Goal: Transaction & Acquisition: Purchase product/service

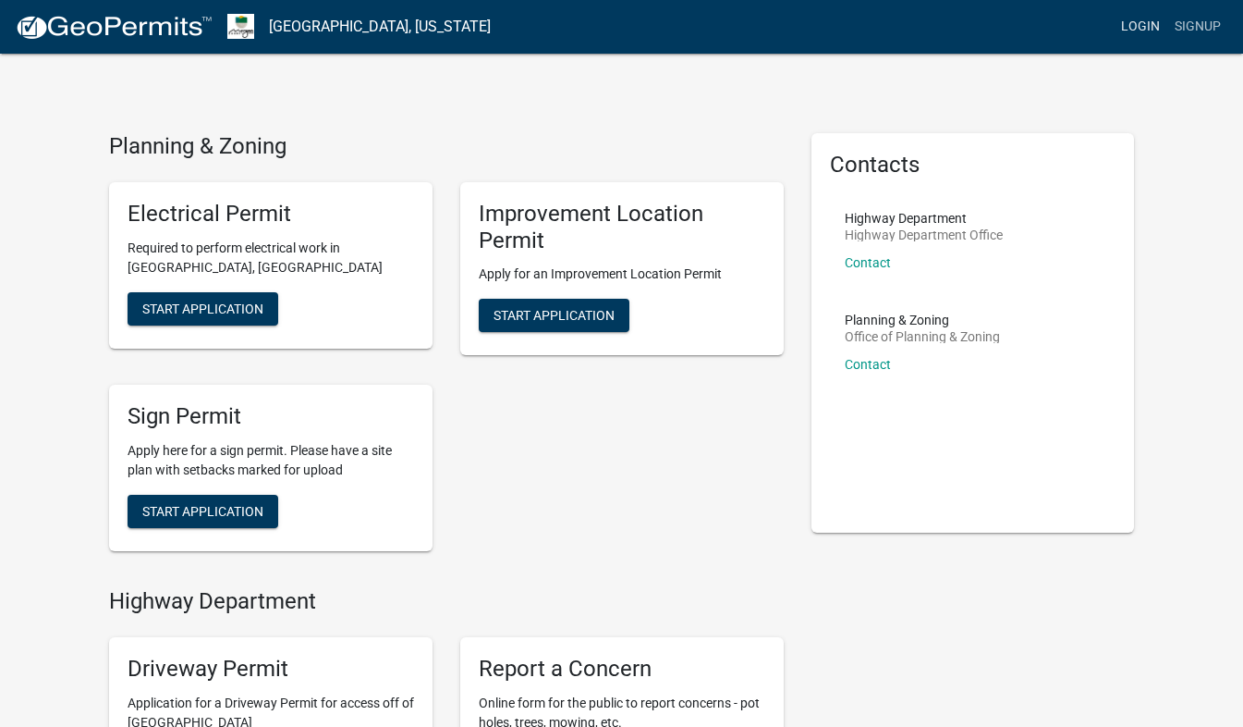
click at [1150, 26] on link "Login" at bounding box center [1141, 26] width 54 height 35
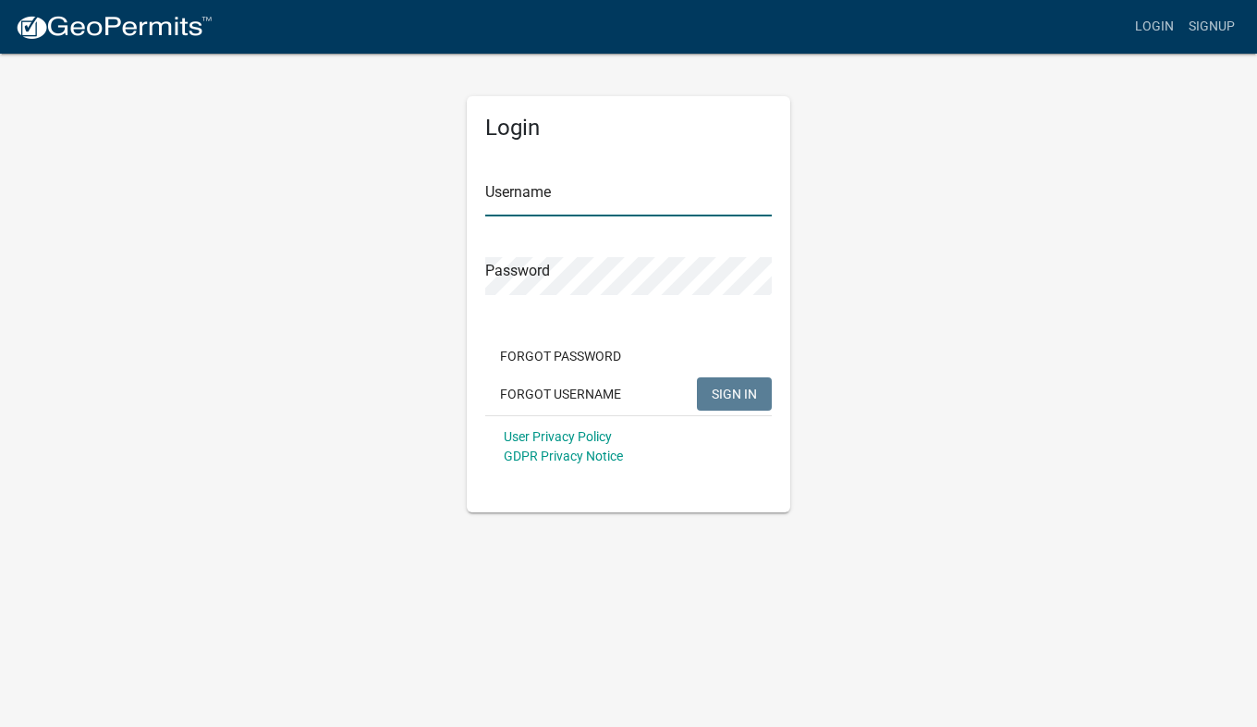
type input "zerep201164@gmail.com"
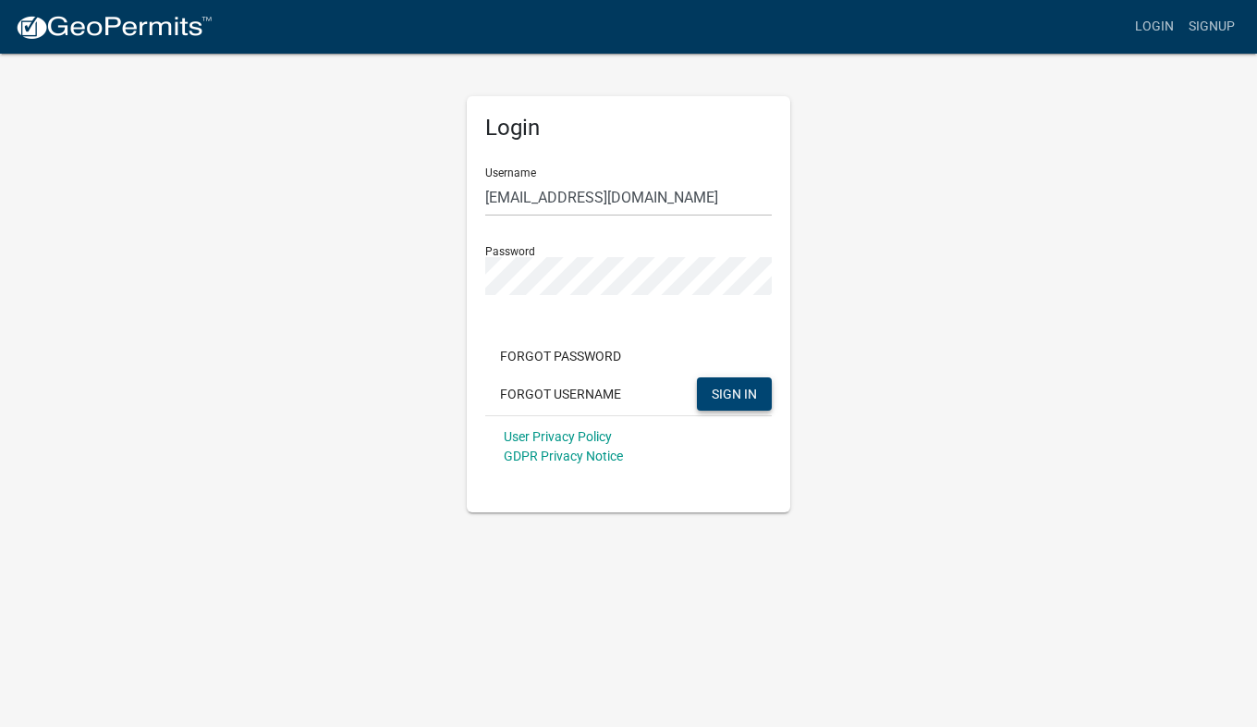
click at [759, 397] on button "SIGN IN" at bounding box center [734, 393] width 75 height 33
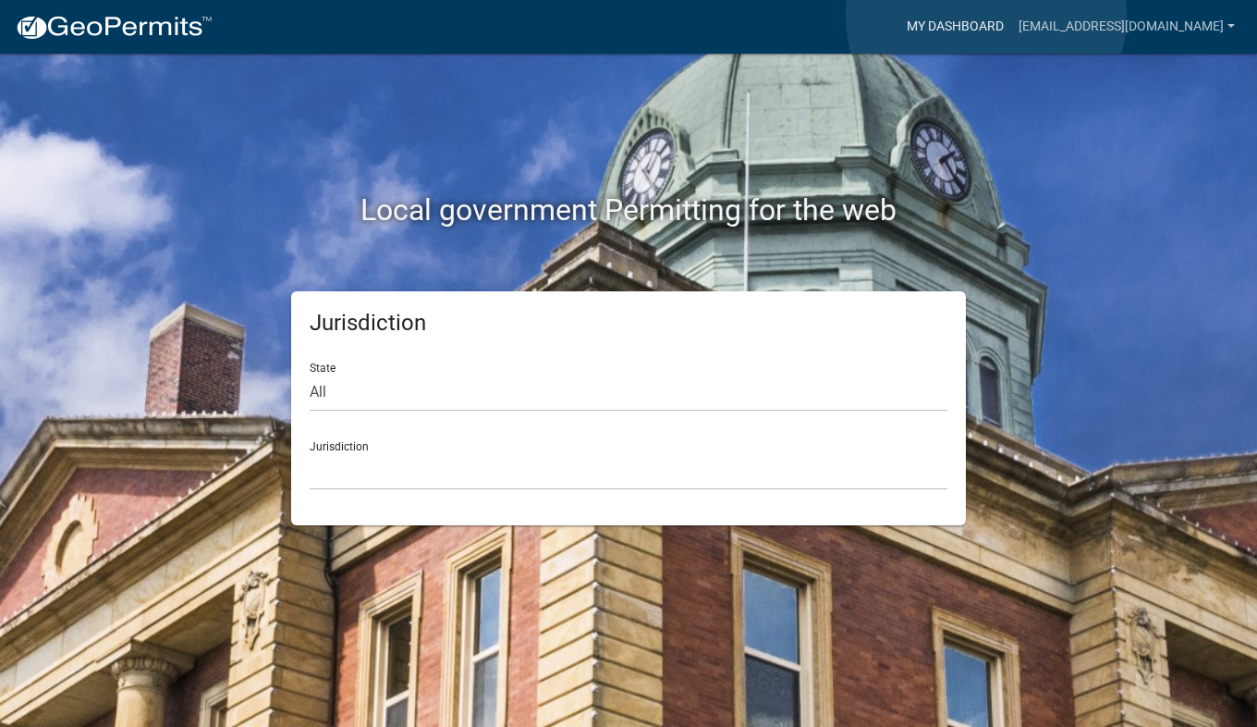
click at [986, 16] on link "My Dashboard" at bounding box center [955, 26] width 112 height 35
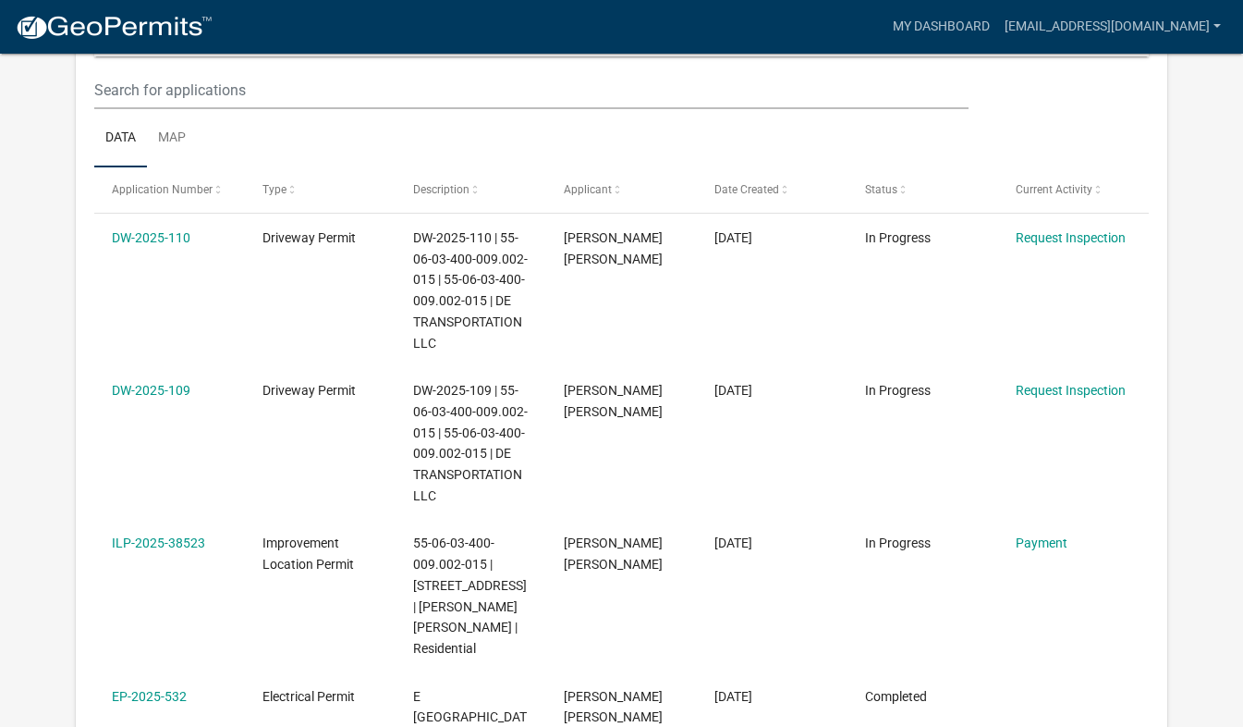
scroll to position [278, 0]
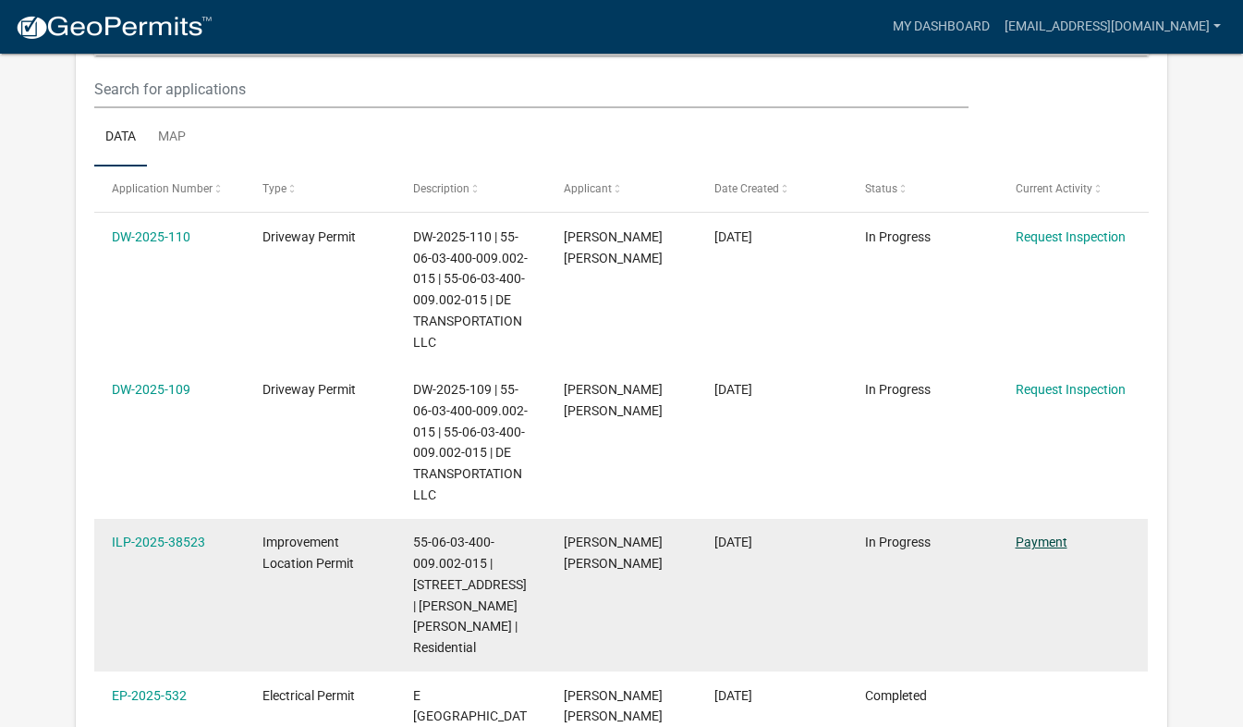
click at [1031, 536] on link "Payment" at bounding box center [1042, 541] width 52 height 15
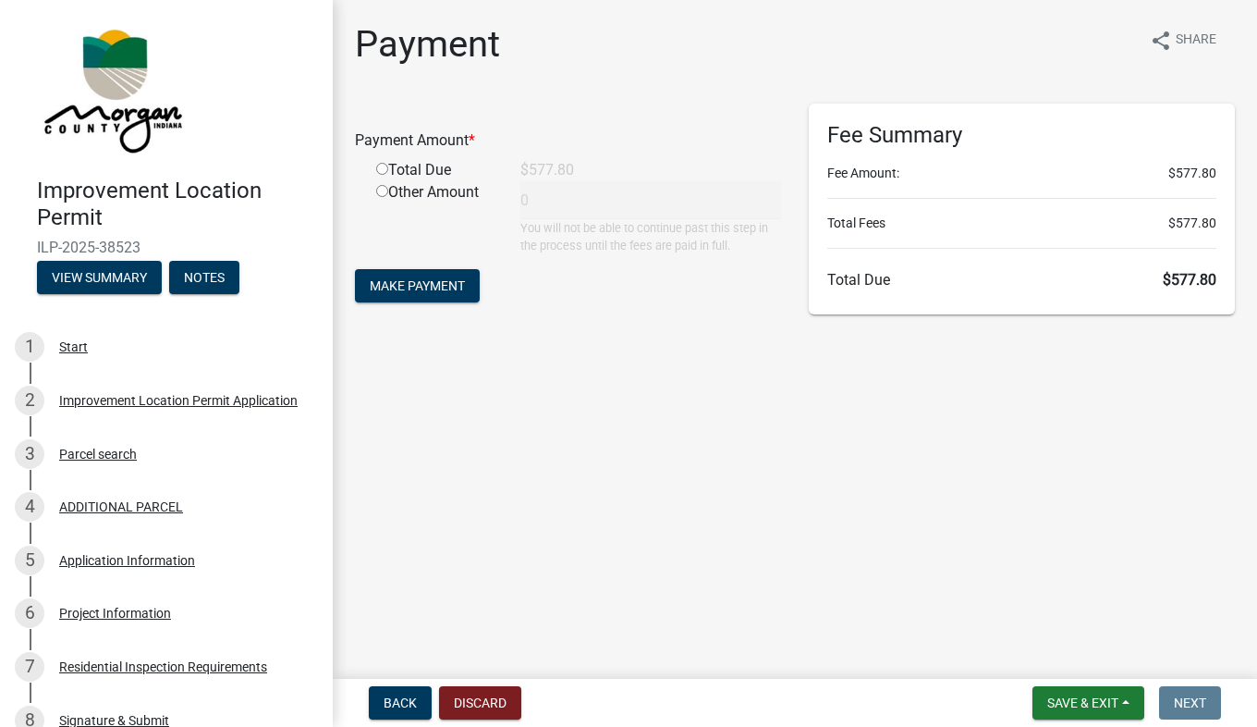
click at [380, 169] on input "radio" at bounding box center [382, 169] width 12 height 12
radio input "true"
type input "577.8"
click at [412, 291] on span "Make Payment" at bounding box center [417, 285] width 95 height 15
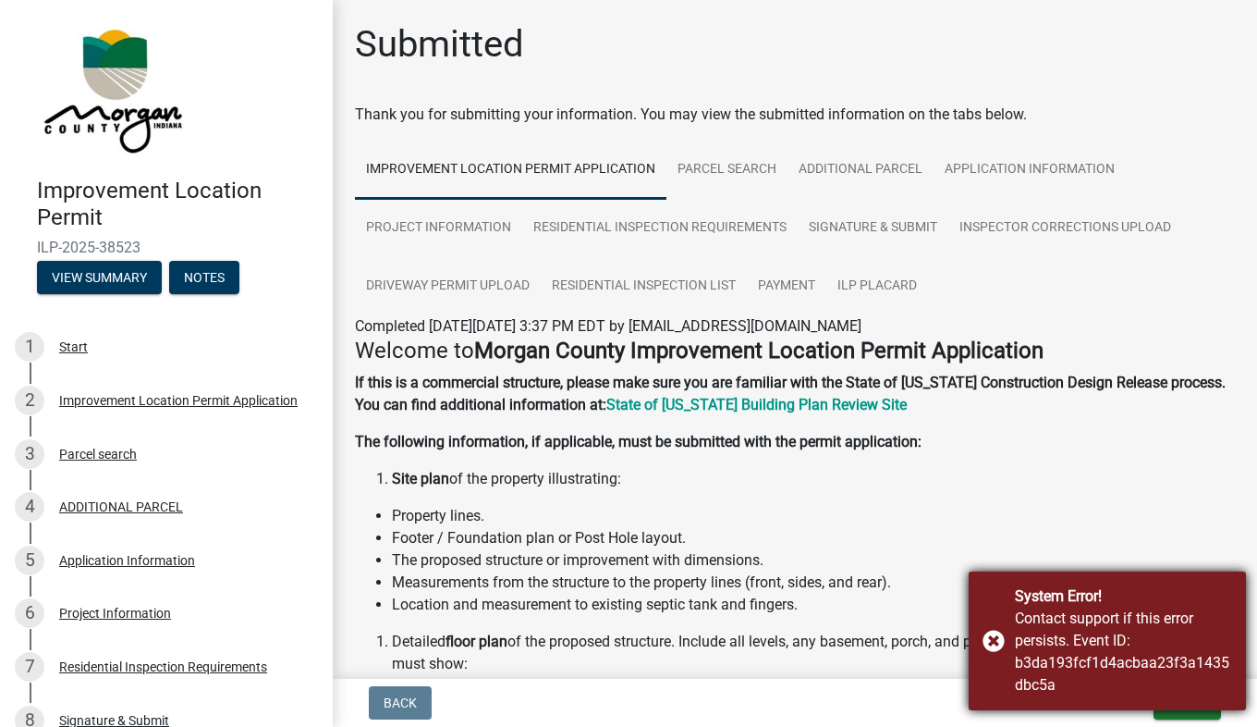
click at [984, 642] on div "System Error! Contact support if this error persists. Event ID: b3da193fcf1d4ac…" at bounding box center [1107, 640] width 277 height 139
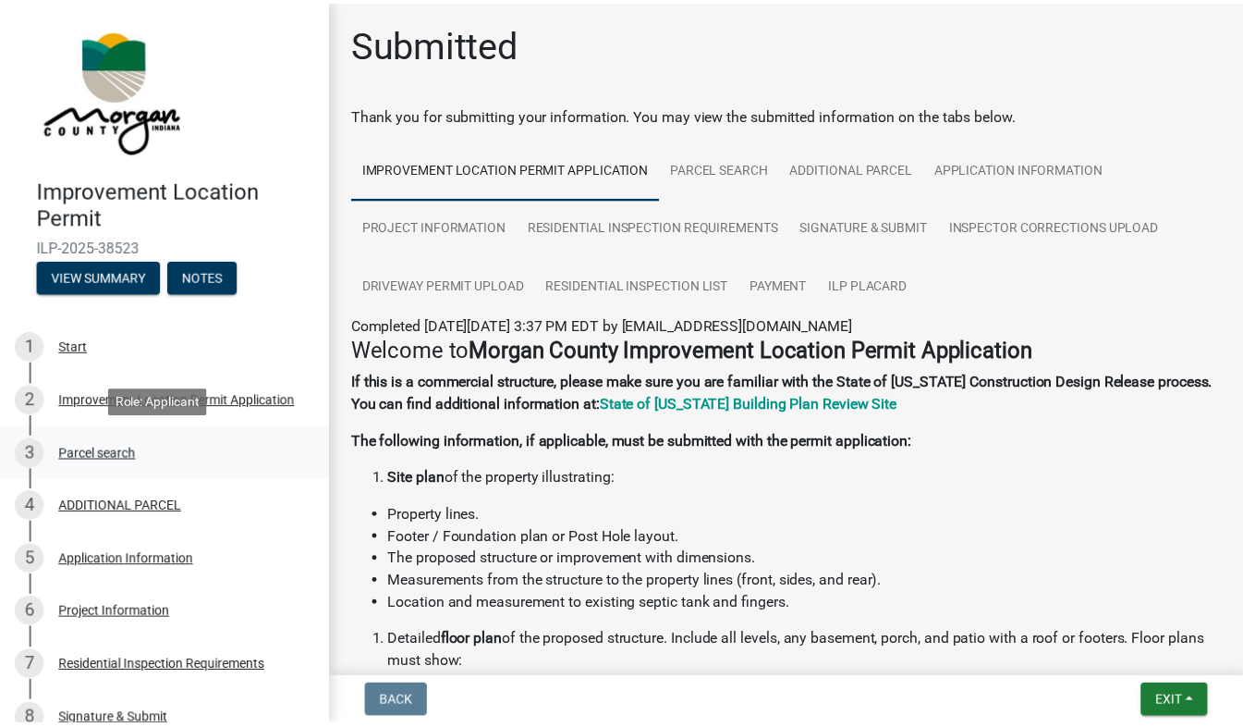
scroll to position [511, 0]
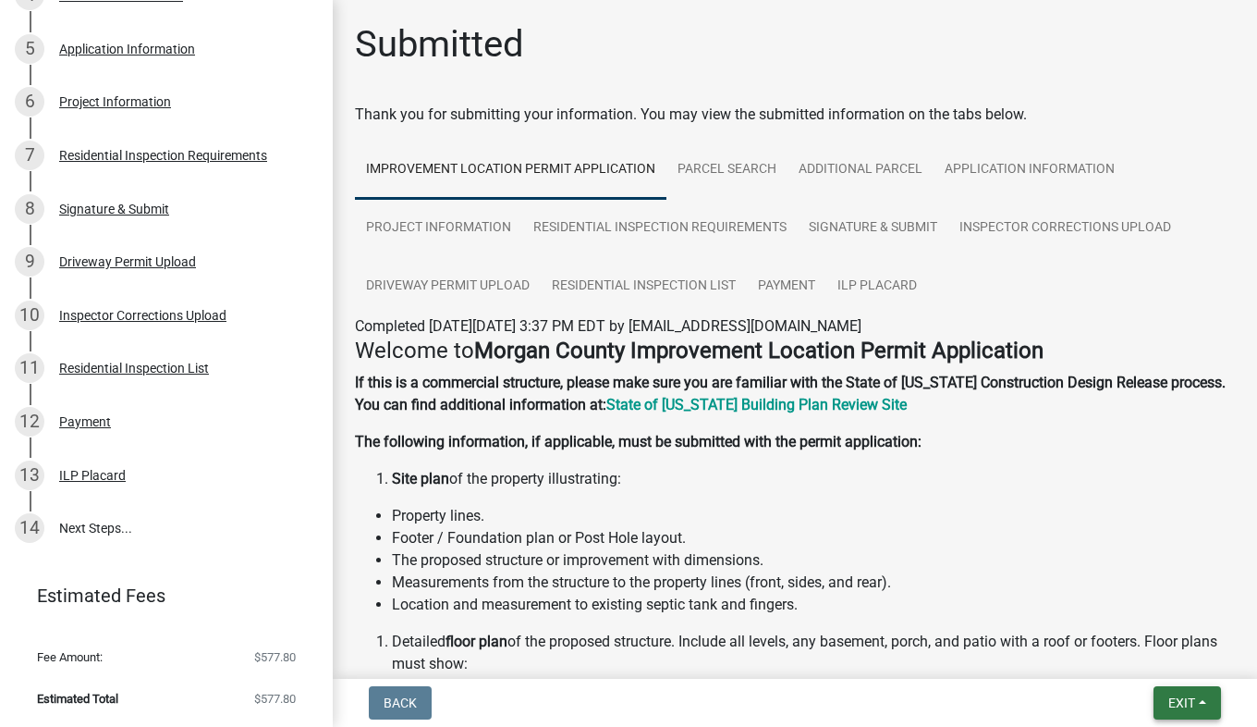
click at [1187, 697] on span "Exit" at bounding box center [1181, 702] width 27 height 15
click at [1144, 653] on button "Save & Exit" at bounding box center [1148, 654] width 148 height 44
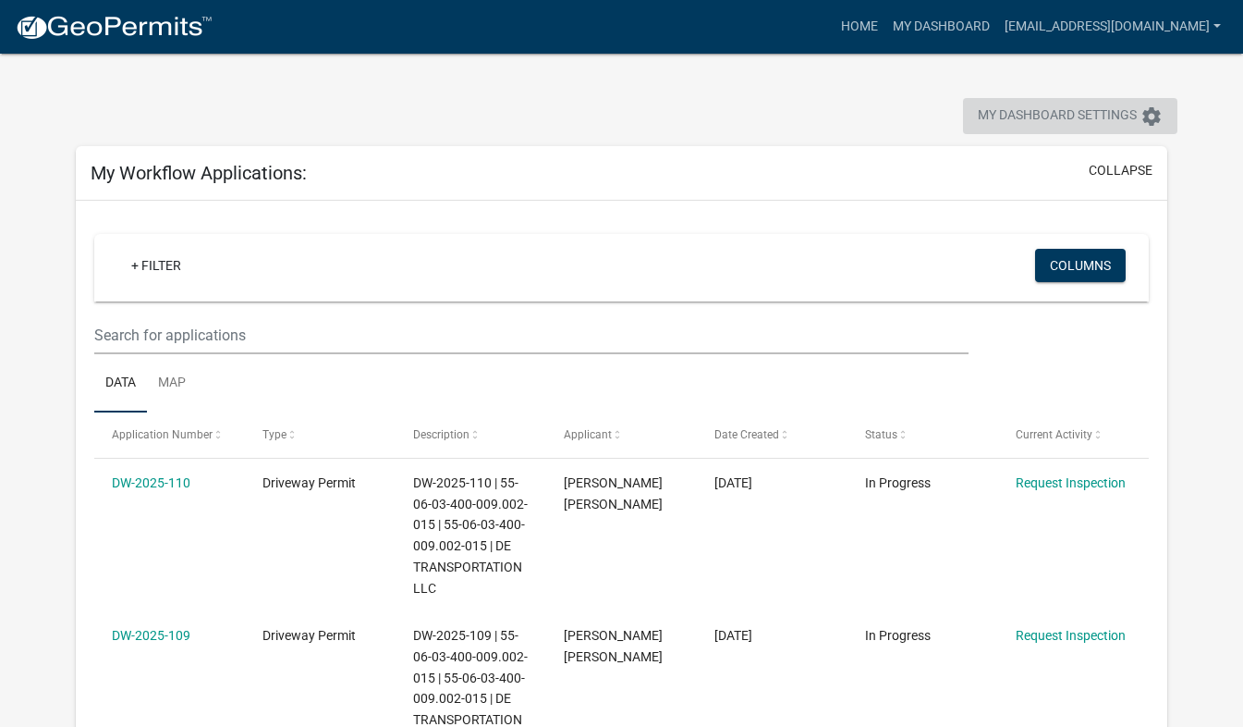
click at [1069, 116] on span "My Dashboard Settings" at bounding box center [1057, 116] width 159 height 22
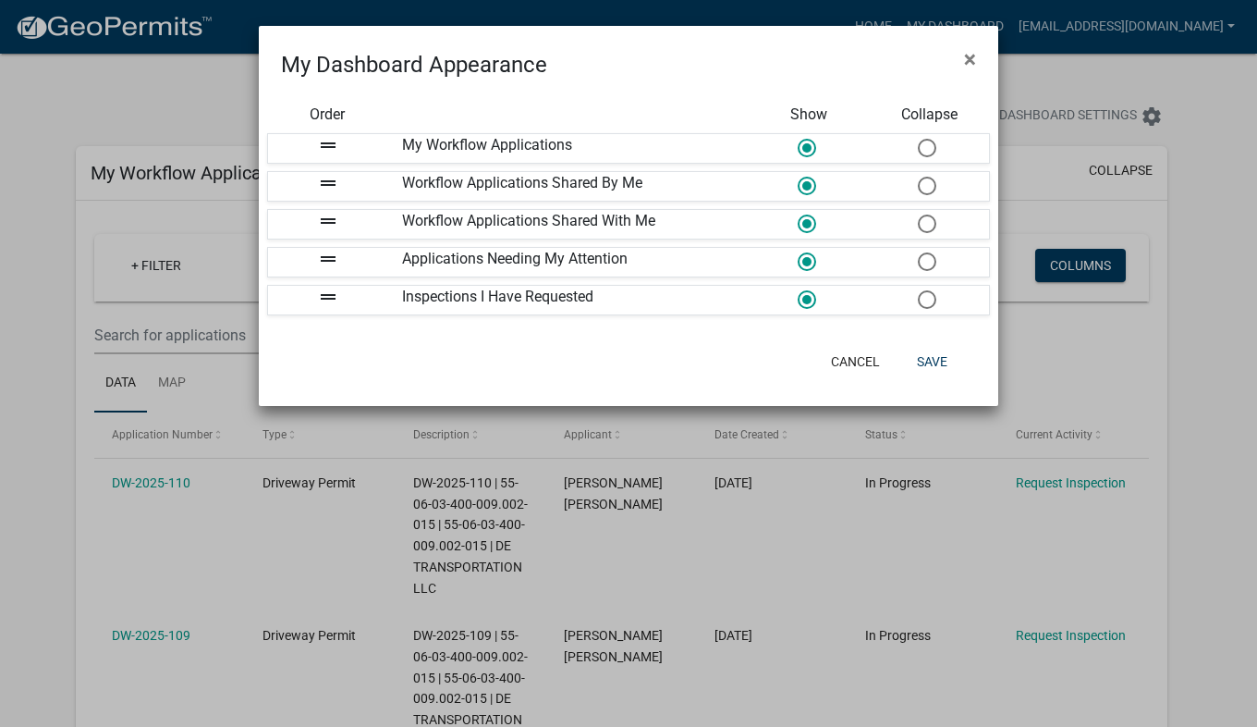
drag, startPoint x: 1196, startPoint y: 122, endPoint x: 1155, endPoint y: 111, distance: 43.1
click at [1155, 111] on ngb-modal-window "My Dashboard Appearance × Order Show Collapse drag_handle My Workflow Applicati…" at bounding box center [628, 363] width 1257 height 727
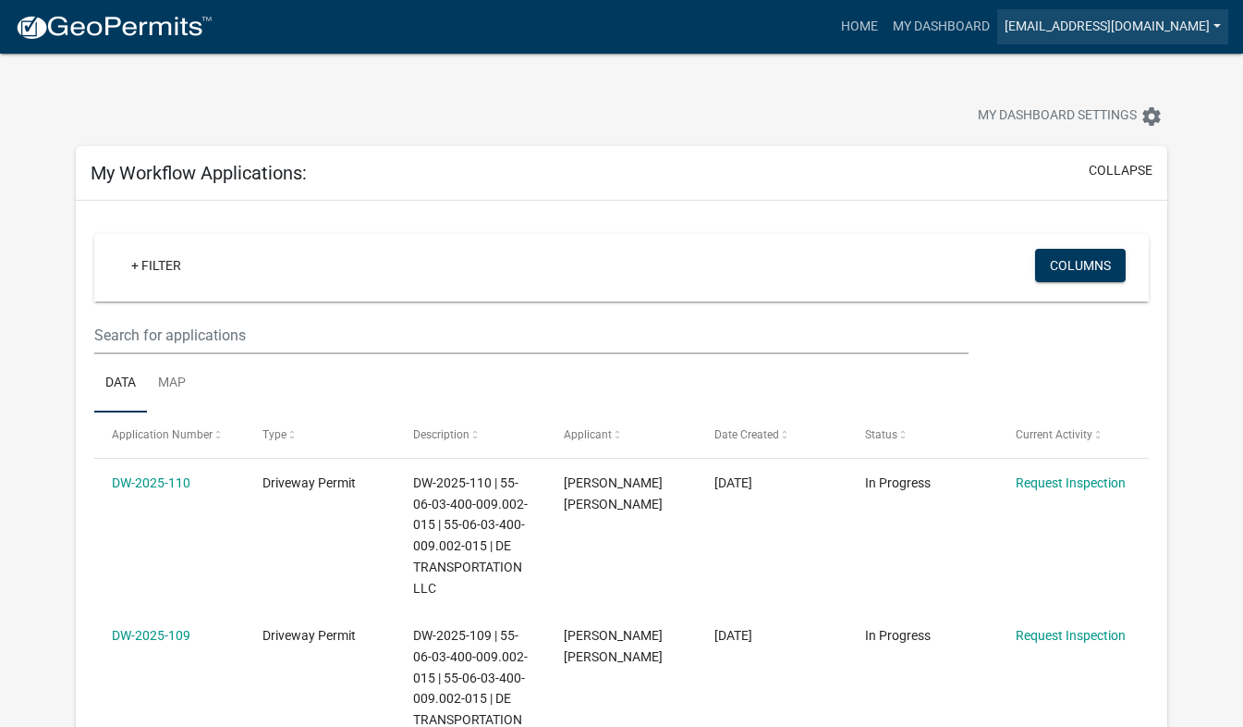
click at [1198, 13] on link "zerep201164@gmail.com" at bounding box center [1112, 26] width 231 height 35
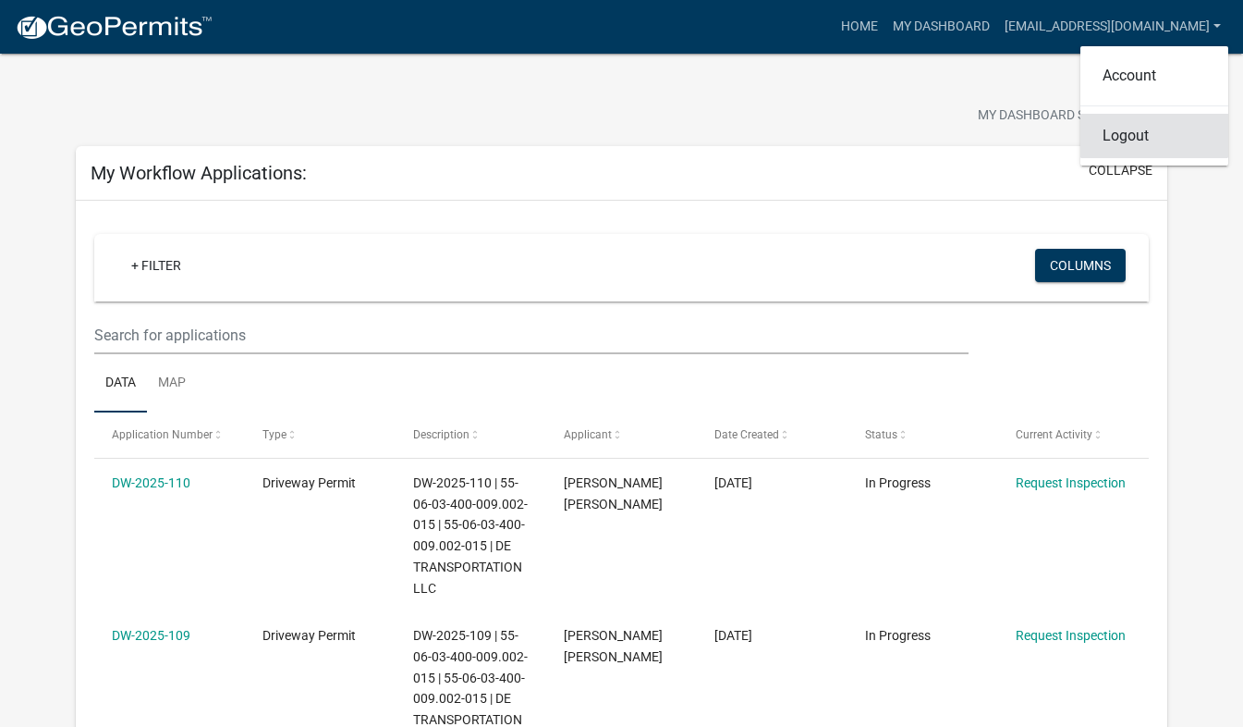
click at [1128, 151] on link "Logout" at bounding box center [1155, 136] width 148 height 44
